Goal: Task Accomplishment & Management: Manage account settings

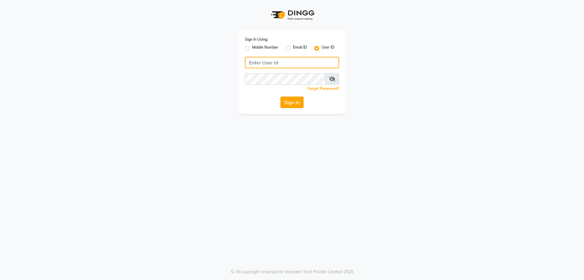
type input "vinay"
click at [294, 105] on button "Sign In" at bounding box center [291, 103] width 23 height 12
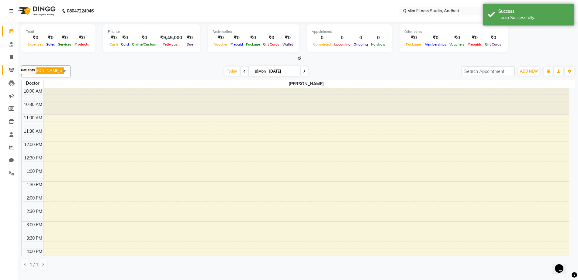
click at [8, 69] on span at bounding box center [11, 70] width 11 height 7
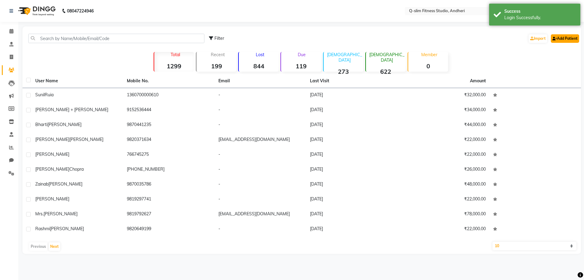
click at [555, 38] on icon at bounding box center [554, 39] width 5 height 4
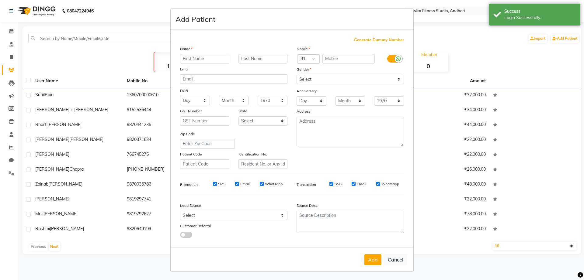
click at [194, 61] on input "text" at bounding box center [204, 58] width 49 height 9
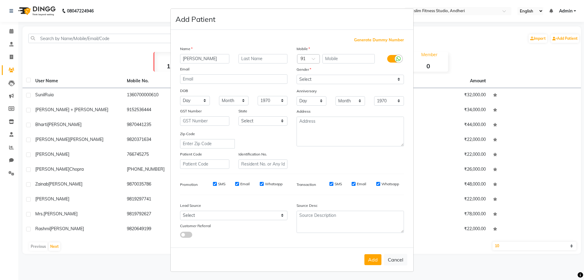
type input "[PERSON_NAME]"
click at [349, 60] on input "text" at bounding box center [348, 58] width 53 height 9
type input "8780616316"
click at [383, 61] on div at bounding box center [393, 59] width 29 height 10
click at [387, 59] on label at bounding box center [394, 59] width 14 height 8
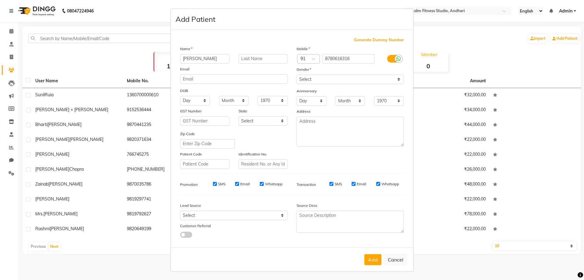
click at [0, 0] on input "checkbox" at bounding box center [0, 0] width 0 height 0
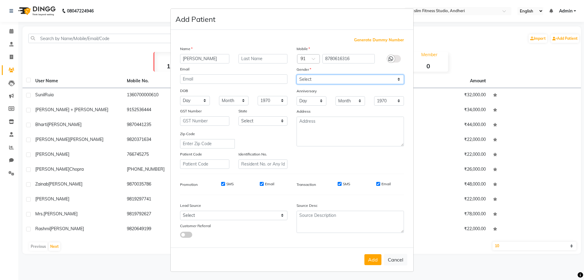
click at [340, 78] on select "Select [DEMOGRAPHIC_DATA] [DEMOGRAPHIC_DATA] Other Prefer Not To Say" at bounding box center [349, 79] width 107 height 9
select select "[DEMOGRAPHIC_DATA]"
click at [296, 75] on select "Select [DEMOGRAPHIC_DATA] [DEMOGRAPHIC_DATA] Other Prefer Not To Say" at bounding box center [349, 79] width 107 height 9
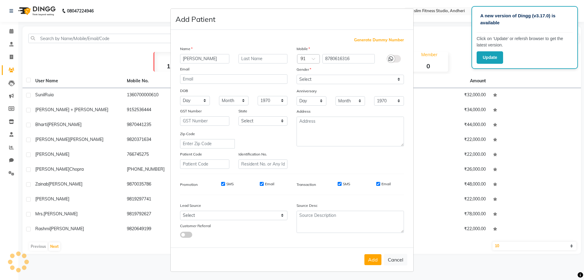
click at [221, 186] on input "SMS" at bounding box center [223, 184] width 4 height 4
checkbox input "false"
click at [260, 185] on input "Email" at bounding box center [262, 184] width 4 height 4
checkbox input "false"
click at [338, 184] on input "SMS" at bounding box center [340, 184] width 4 height 4
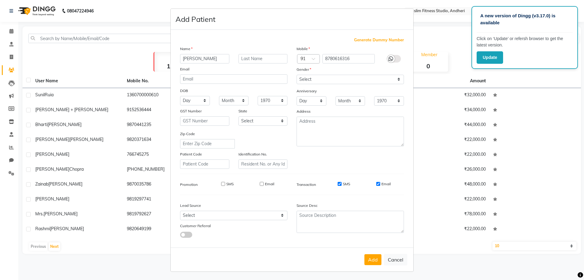
checkbox input "false"
click at [376, 185] on input "Email" at bounding box center [378, 184] width 4 height 4
checkbox input "false"
click at [369, 256] on button "Add" at bounding box center [372, 260] width 17 height 11
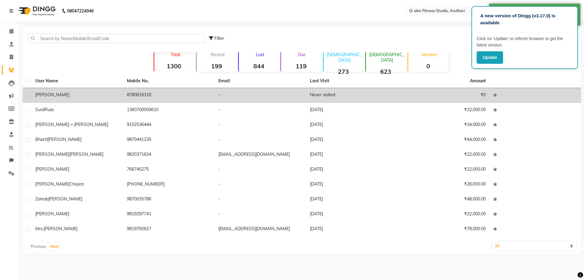
click at [201, 98] on td "8780616316" at bounding box center [169, 95] width 92 height 15
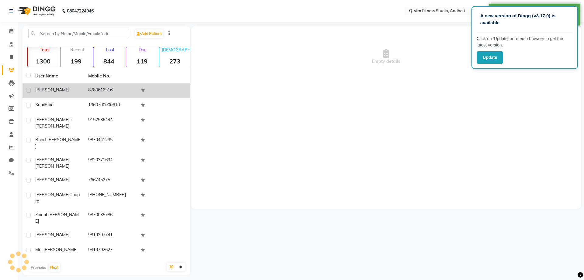
click at [201, 98] on div "Empty details" at bounding box center [386, 117] width 390 height 182
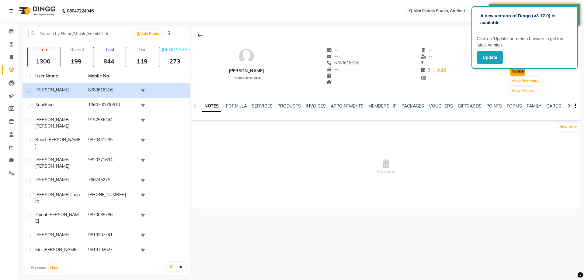
click at [514, 72] on button "Invoice" at bounding box center [517, 71] width 15 height 9
select select "8143"
select select "service"
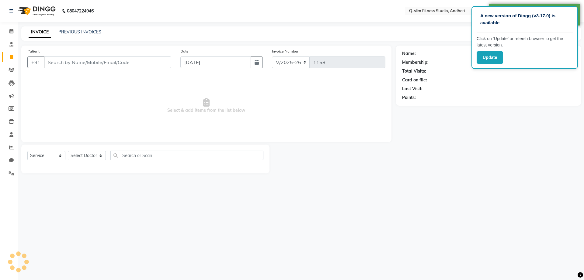
type input "8780616316"
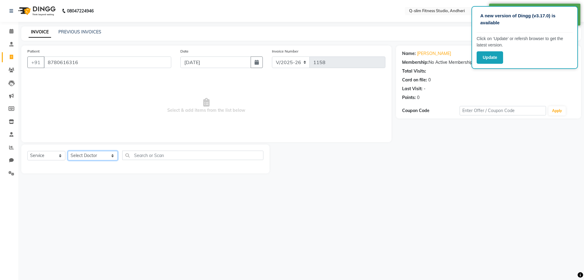
click at [91, 155] on select "Select Doctor Dr [PERSON_NAME] [PERSON_NAME] [PERSON_NAME] / [PERSON_NAME] Sess…" at bounding box center [93, 155] width 50 height 9
select select "76951"
click at [68, 151] on select "Select Doctor Dr [PERSON_NAME] [PERSON_NAME] [PERSON_NAME] / [PERSON_NAME] Sess…" at bounding box center [93, 155] width 50 height 9
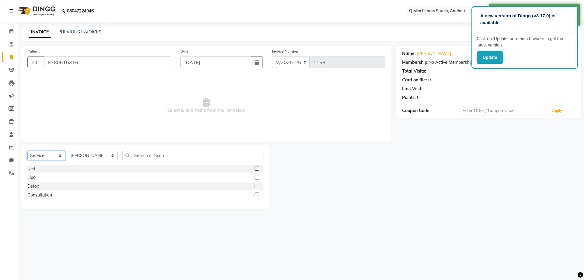
click at [48, 156] on select "Select Service Product Membership Package Voucher Prepaid Gift Card" at bounding box center [46, 155] width 38 height 9
select select "package"
click at [27, 151] on select "Select Service Product Membership Package Voucher Prepaid Gift Card" at bounding box center [46, 155] width 38 height 9
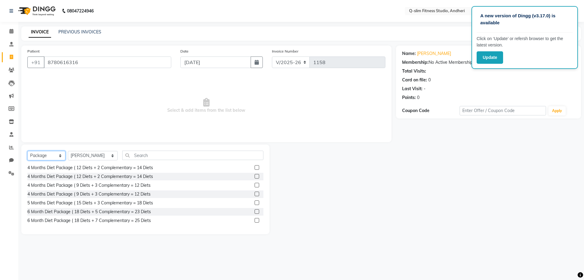
scroll to position [86, 0]
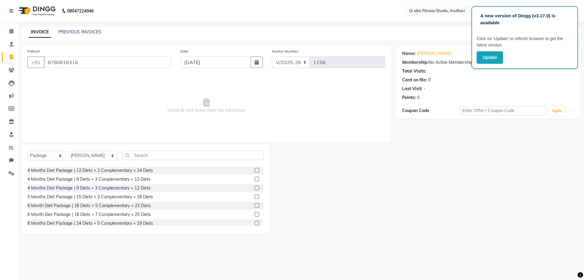
click at [255, 206] on label at bounding box center [257, 205] width 5 height 5
click at [255, 206] on input "checkbox" at bounding box center [257, 206] width 4 height 4
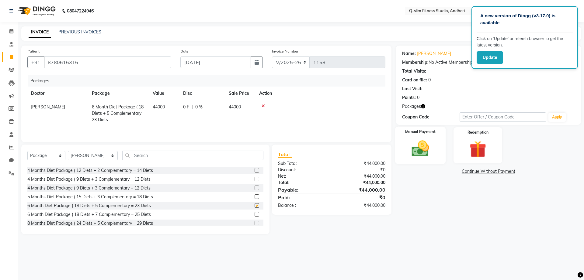
checkbox input "false"
click at [421, 150] on img at bounding box center [420, 149] width 28 height 20
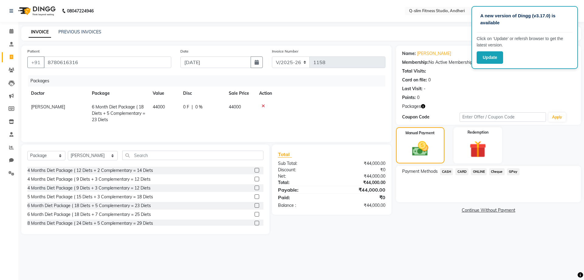
click at [448, 172] on span "CASH" at bounding box center [446, 171] width 13 height 7
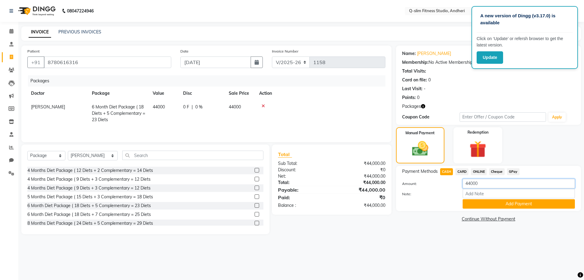
click at [480, 182] on input "44000" at bounding box center [519, 183] width 112 height 9
type input "4"
type input "7000"
click at [490, 205] on button "Add Payment" at bounding box center [519, 203] width 112 height 9
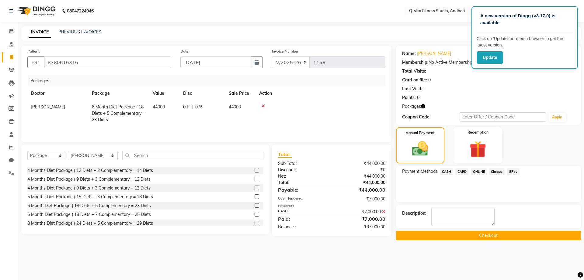
click at [463, 234] on button "Checkout" at bounding box center [488, 235] width 185 height 9
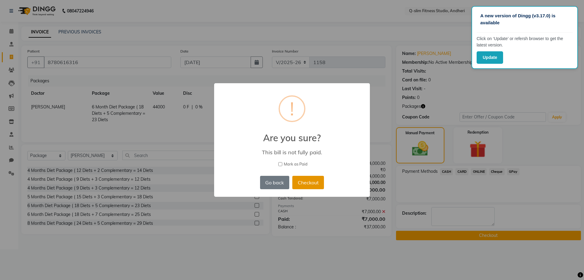
click at [303, 182] on button "Checkout" at bounding box center [308, 182] width 32 height 13
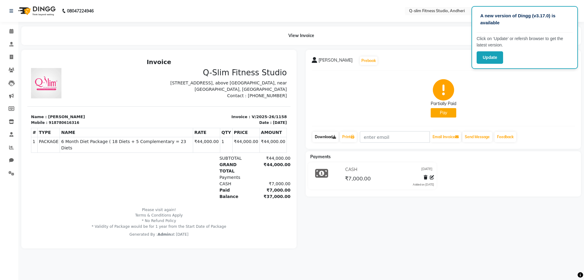
click at [328, 134] on link "Download" at bounding box center [325, 137] width 26 height 10
click at [14, 72] on icon at bounding box center [12, 70] width 6 height 5
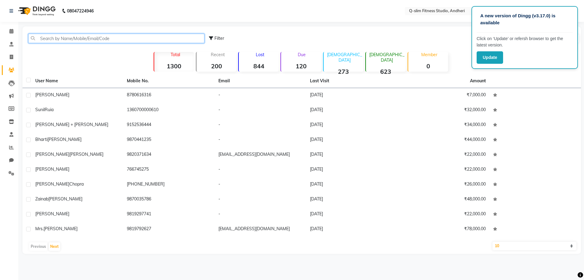
click at [83, 40] on input "text" at bounding box center [116, 38] width 176 height 9
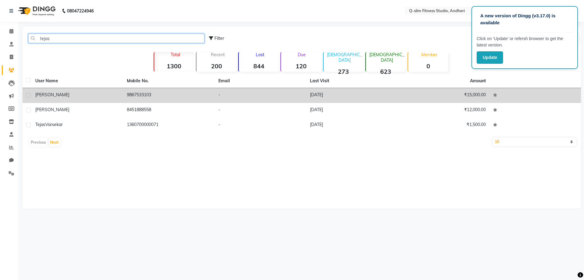
type input "tejas"
click at [102, 95] on div "[PERSON_NAME]" at bounding box center [77, 95] width 84 height 6
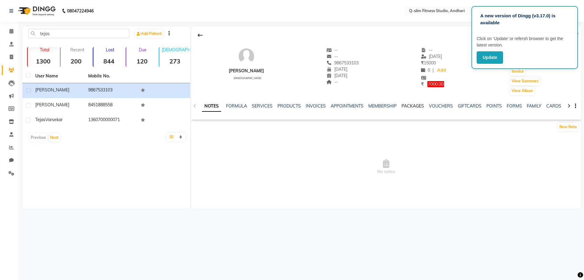
click at [407, 107] on link "PACKAGES" at bounding box center [412, 105] width 23 height 5
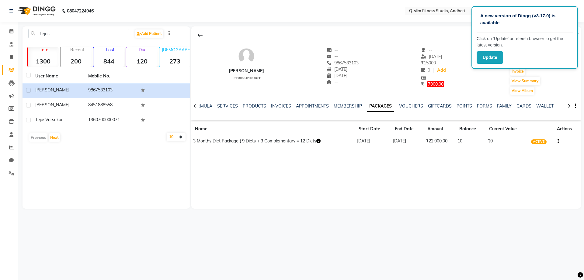
click at [558, 141] on icon "button" at bounding box center [557, 141] width 1 height 0
click at [539, 133] on div "Redemption History" at bounding box center [529, 134] width 40 height 8
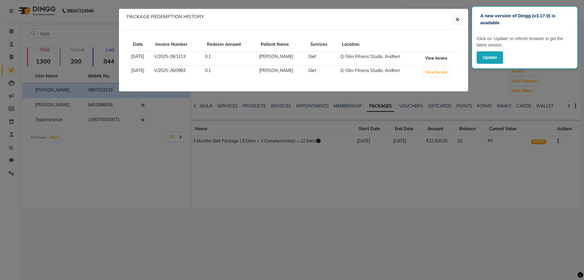
click at [435, 59] on button "View Invoice" at bounding box center [436, 58] width 25 height 9
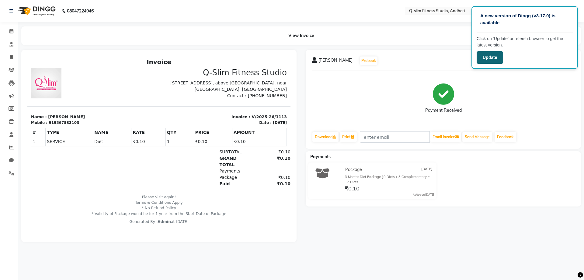
click at [491, 59] on button "Update" at bounding box center [490, 57] width 26 height 12
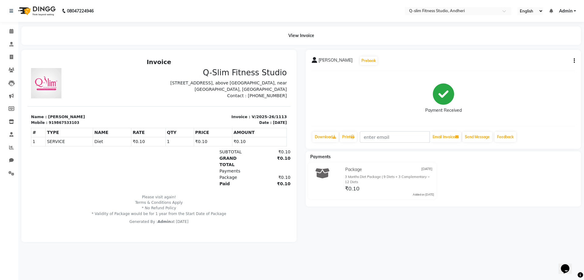
click at [574, 61] on icon "button" at bounding box center [574, 61] width 1 height 0
click at [536, 50] on div "Cancel Invoice" at bounding box center [544, 50] width 42 height 8
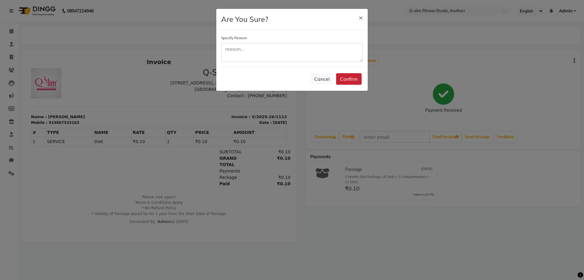
click at [353, 80] on button "Confirm" at bounding box center [349, 79] width 26 height 12
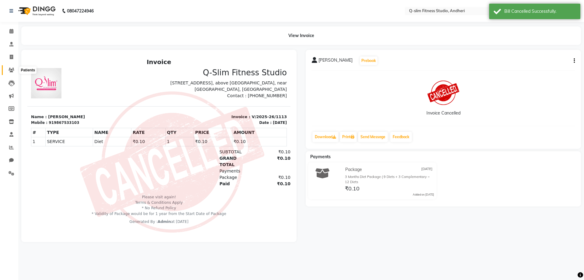
click at [12, 71] on icon at bounding box center [12, 70] width 6 height 5
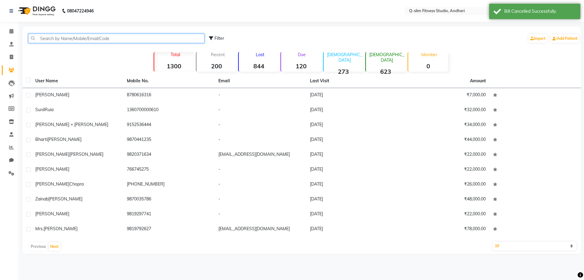
click at [117, 38] on input "text" at bounding box center [116, 38] width 176 height 9
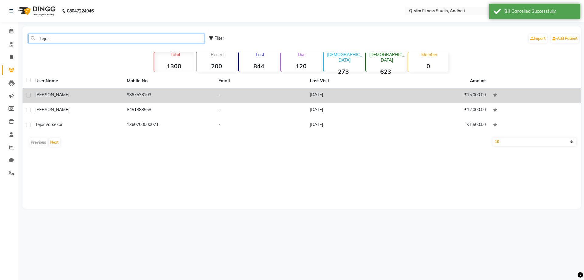
type input "tejas"
click at [113, 95] on div "[PERSON_NAME]" at bounding box center [77, 95] width 84 height 6
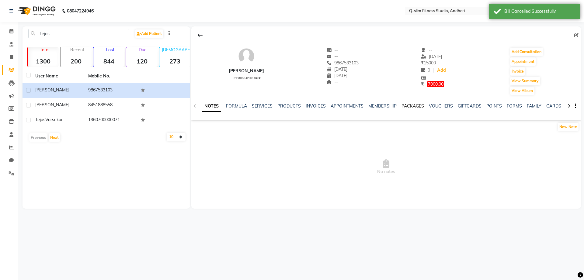
click at [415, 104] on link "PACKAGES" at bounding box center [412, 105] width 23 height 5
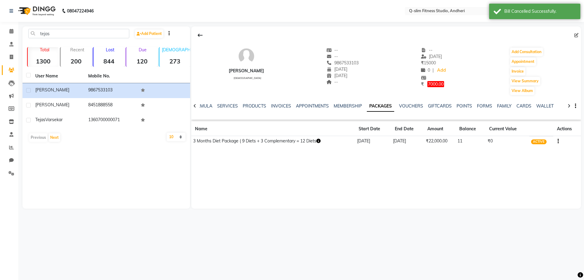
click at [557, 140] on button "button" at bounding box center [557, 141] width 4 height 6
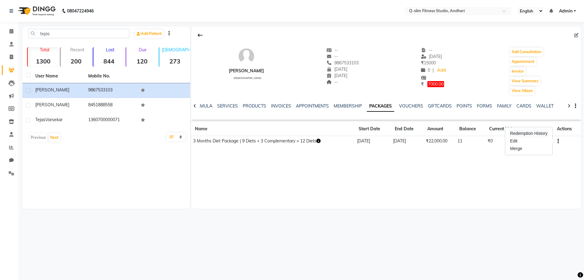
click at [526, 131] on div "Redemption History" at bounding box center [529, 134] width 40 height 8
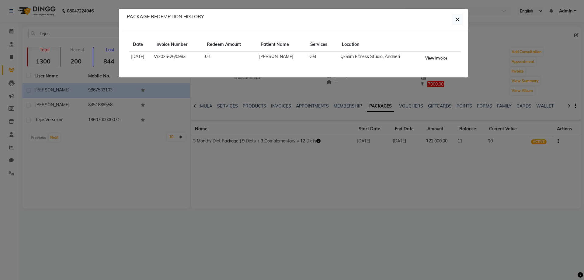
click at [439, 55] on button "View Invoice" at bounding box center [436, 58] width 25 height 9
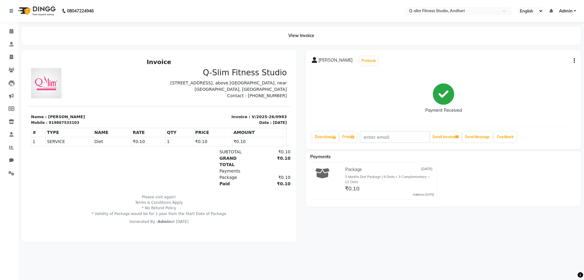
click at [575, 61] on div "Tejas Agarwal Prebook Payment Received Download Print Email Invoice Send Messag…" at bounding box center [443, 99] width 275 height 99
click at [574, 61] on icon "button" at bounding box center [574, 61] width 1 height 0
click at [547, 51] on div "Cancel Invoice" at bounding box center [544, 50] width 42 height 8
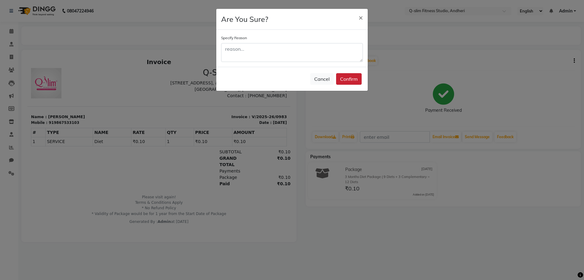
click at [351, 77] on button "Confirm" at bounding box center [349, 79] width 26 height 12
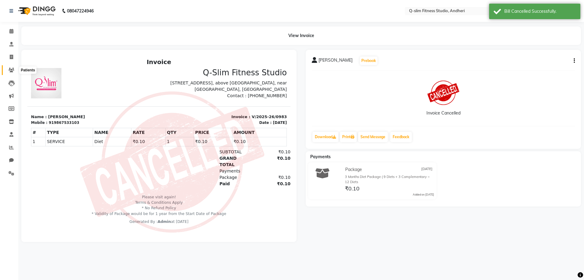
click at [12, 69] on icon at bounding box center [12, 70] width 6 height 5
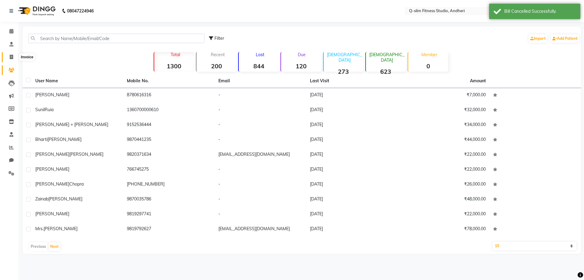
click at [12, 55] on icon at bounding box center [11, 57] width 3 height 5
select select "8143"
select select "service"
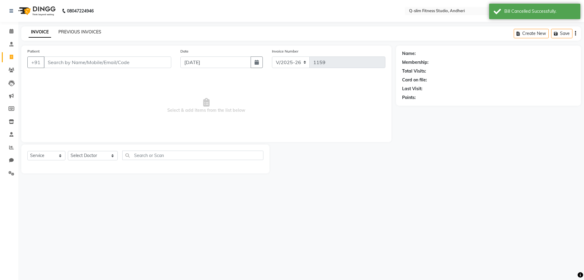
click at [81, 30] on link "PREVIOUS INVOICES" at bounding box center [79, 31] width 43 height 5
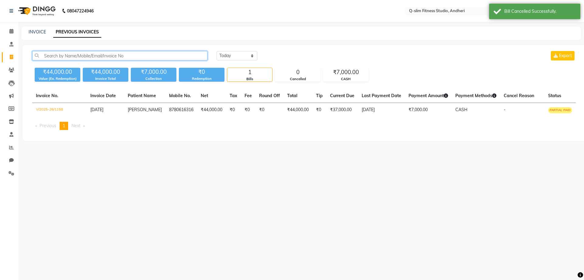
click at [97, 58] on input "text" at bounding box center [119, 55] width 175 height 9
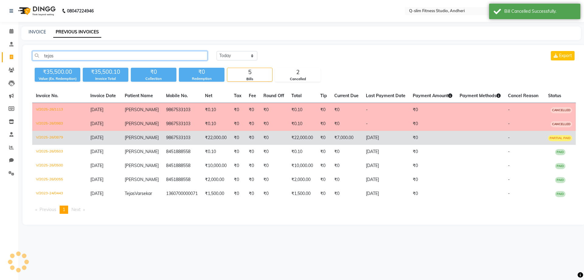
type input "tejas"
click at [238, 145] on td "₹0" at bounding box center [237, 138] width 15 height 14
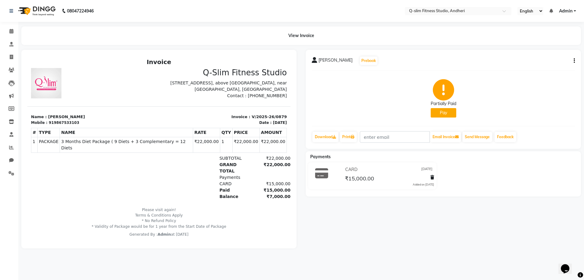
click at [574, 61] on icon "button" at bounding box center [574, 61] width 1 height 0
click at [544, 63] on div "Edit Invoice" at bounding box center [549, 65] width 30 height 8
select select "service"
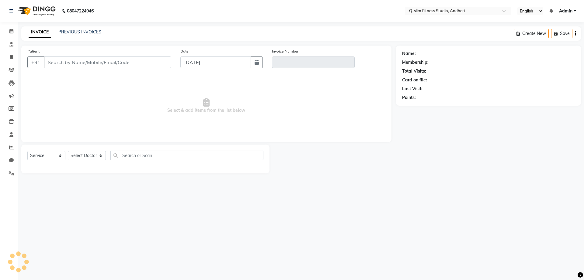
type input "9867533103"
type input "V/2025-26/0879"
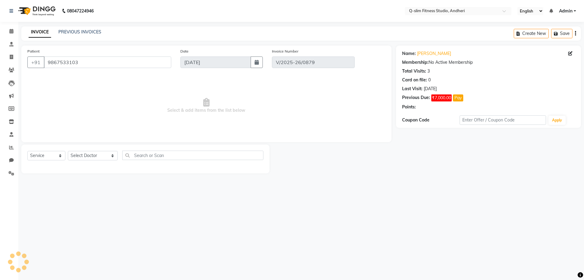
type input "[DATE]"
select select "select"
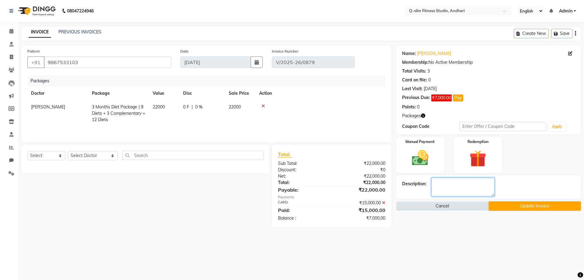
click at [442, 187] on textarea at bounding box center [462, 187] width 63 height 19
type textarea "Bal Cleared"
click at [522, 206] on button "Update Invoice" at bounding box center [534, 206] width 92 height 9
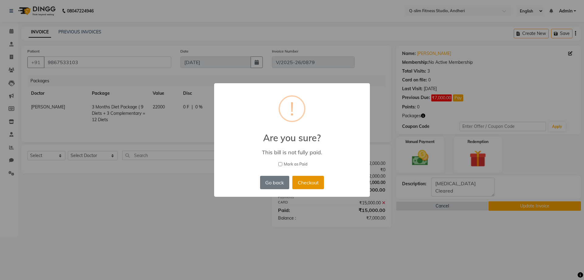
click at [300, 184] on button "Checkout" at bounding box center [308, 182] width 32 height 13
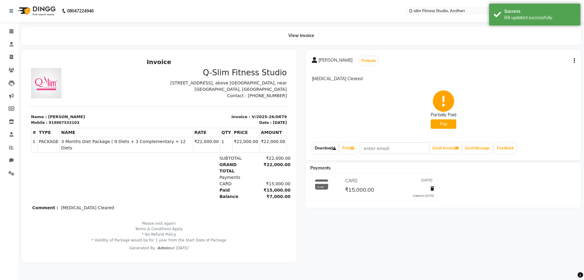
click at [330, 150] on link "Download" at bounding box center [325, 148] width 26 height 10
click at [442, 121] on button "Pay" at bounding box center [444, 124] width 26 height 9
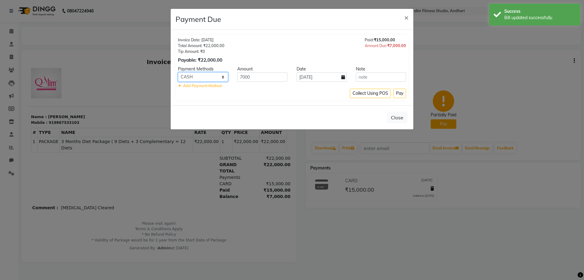
click at [224, 77] on select "CASH CARD ONLINE Cheque GPay" at bounding box center [203, 76] width 50 height 9
select select "2"
click at [178, 72] on select "CASH CARD ONLINE Cheque GPay" at bounding box center [203, 76] width 50 height 9
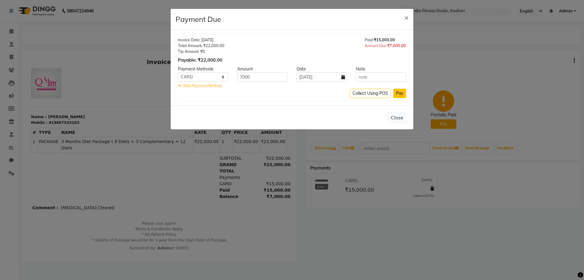
click at [396, 92] on button "Pay" at bounding box center [399, 93] width 13 height 9
